Goal: Information Seeking & Learning: Check status

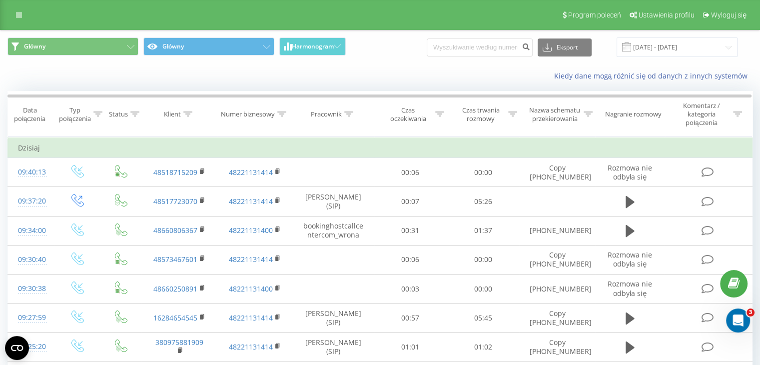
click at [517, 35] on div "Główny Główny Harmonogram Eksport .csv .xls .xlsx 22.06.2025 - 22.09.2025" at bounding box center [379, 46] width 759 height 33
click at [511, 47] on input at bounding box center [480, 47] width 106 height 18
paste input "693294316"
type input "693294316"
click at [530, 50] on button "submit" at bounding box center [525, 47] width 13 height 18
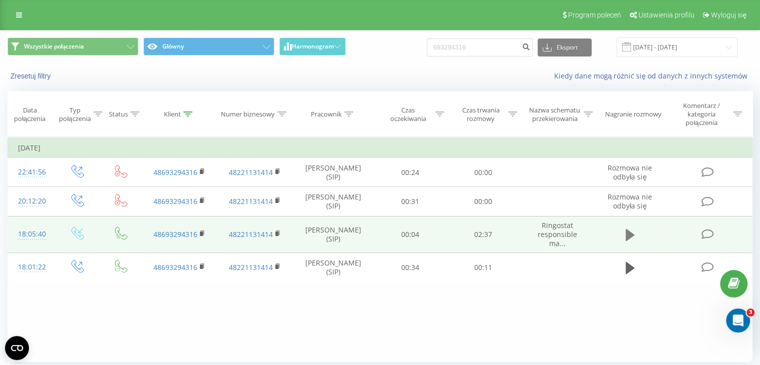
click at [625, 230] on icon at bounding box center [629, 235] width 9 height 14
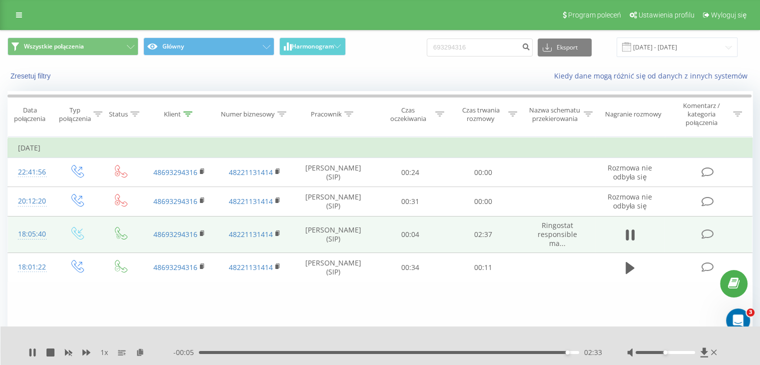
drag, startPoint x: 267, startPoint y: 320, endPoint x: 591, endPoint y: 316, distance: 323.7
click at [591, 316] on div "Filtruj według warunków Jest równe Wprowadź wartość Anuluj OK Filtruj według wa…" at bounding box center [379, 249] width 745 height 225
click at [715, 352] on icon at bounding box center [714, 352] width 6 height 8
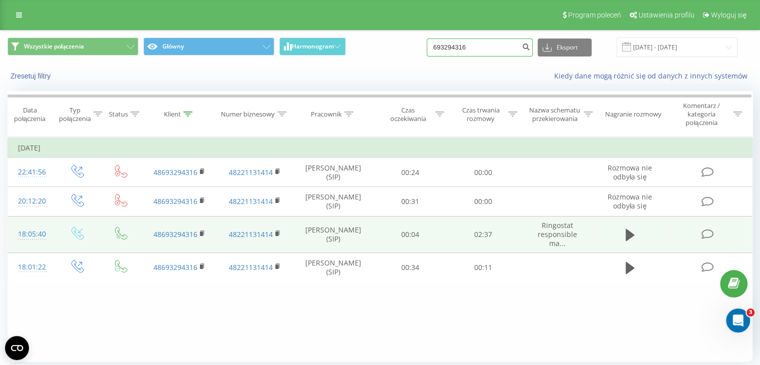
click at [497, 54] on input "693294316" at bounding box center [480, 47] width 106 height 18
drag, startPoint x: 399, startPoint y: 63, endPoint x: 383, endPoint y: 62, distance: 16.1
click at [365, 63] on div "Wszystkie połączenia Główny Harmonogram 693294316 Eksport .csv .xls .xlsx 22.06…" at bounding box center [379, 46] width 759 height 33
paste input "+4879376854"
type input "+48793768546"
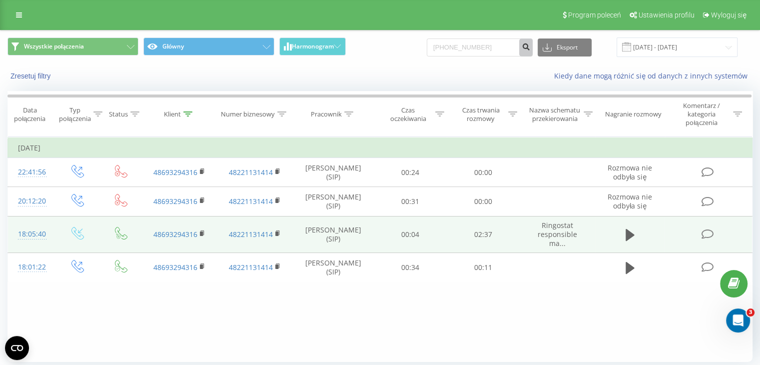
click at [530, 45] on icon "submit" at bounding box center [525, 45] width 8 height 6
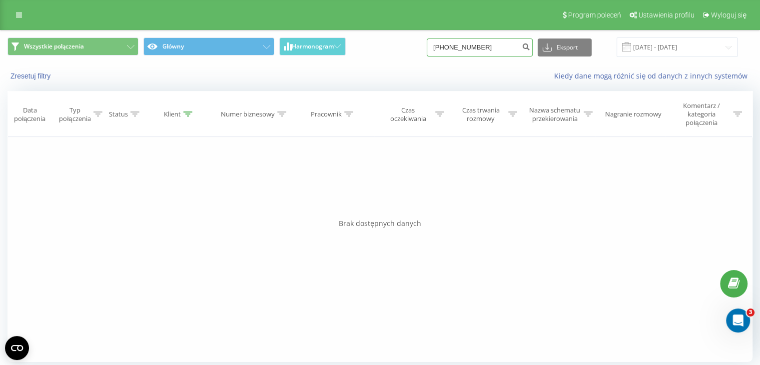
click at [454, 47] on input "[PHONE_NUMBER]" at bounding box center [480, 47] width 106 height 18
click at [457, 50] on input "[PHONE_NUMBER]" at bounding box center [480, 47] width 106 height 18
type input "793768546"
click at [487, 271] on div "Filtruj według warunków Jest równe Wprowadź wartość Anuluj OK Filtruj według wa…" at bounding box center [379, 249] width 745 height 225
